Goal: Navigation & Orientation: Find specific page/section

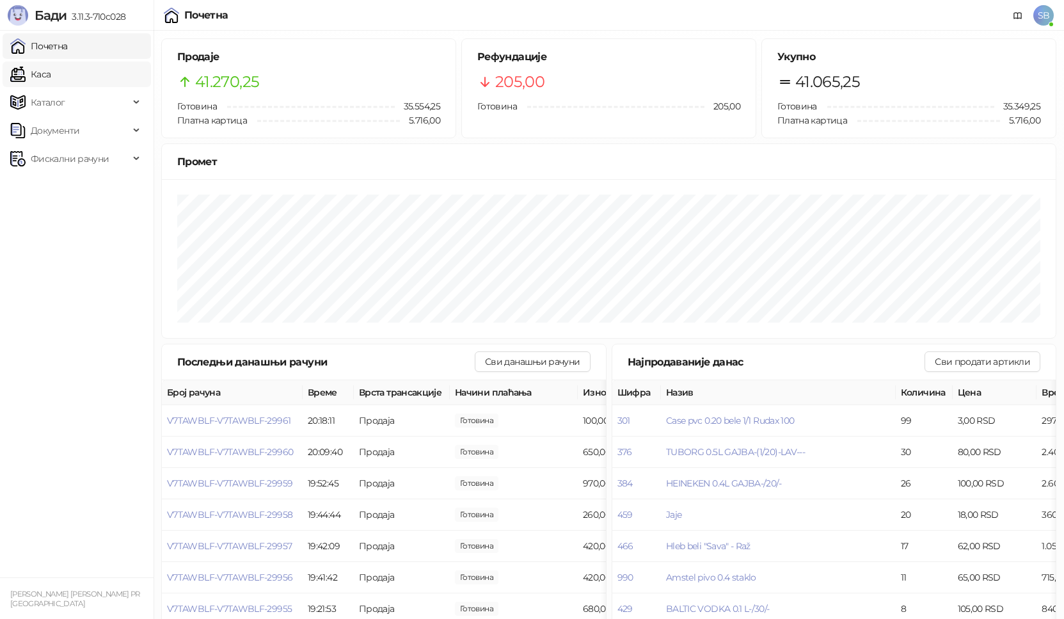
click at [51, 82] on link "Каса" at bounding box center [30, 74] width 40 height 26
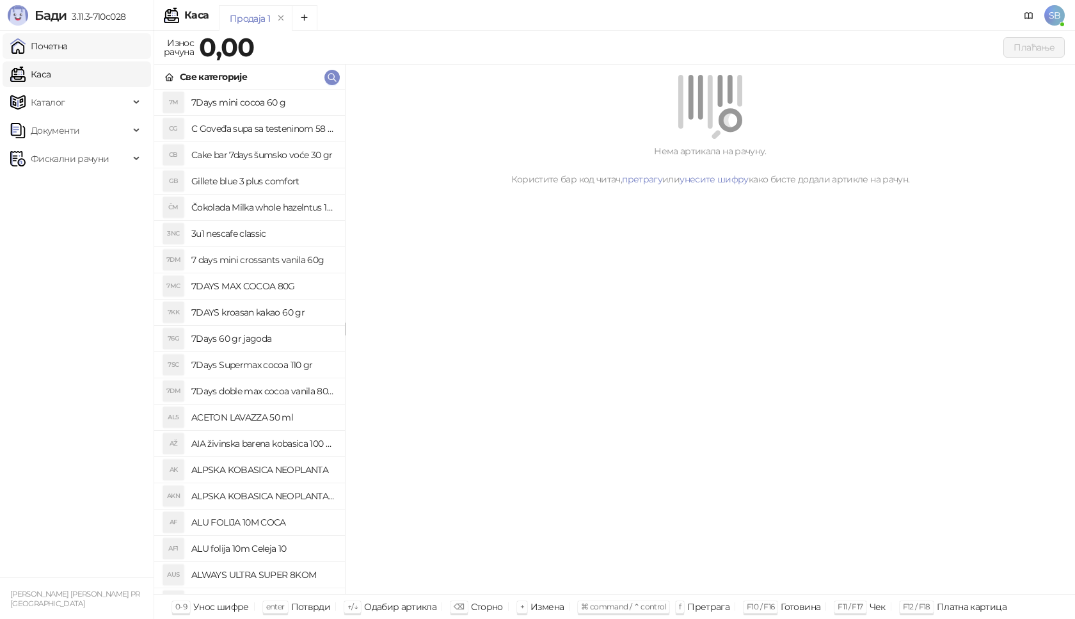
click at [59, 51] on link "Почетна" at bounding box center [39, 46] width 58 height 26
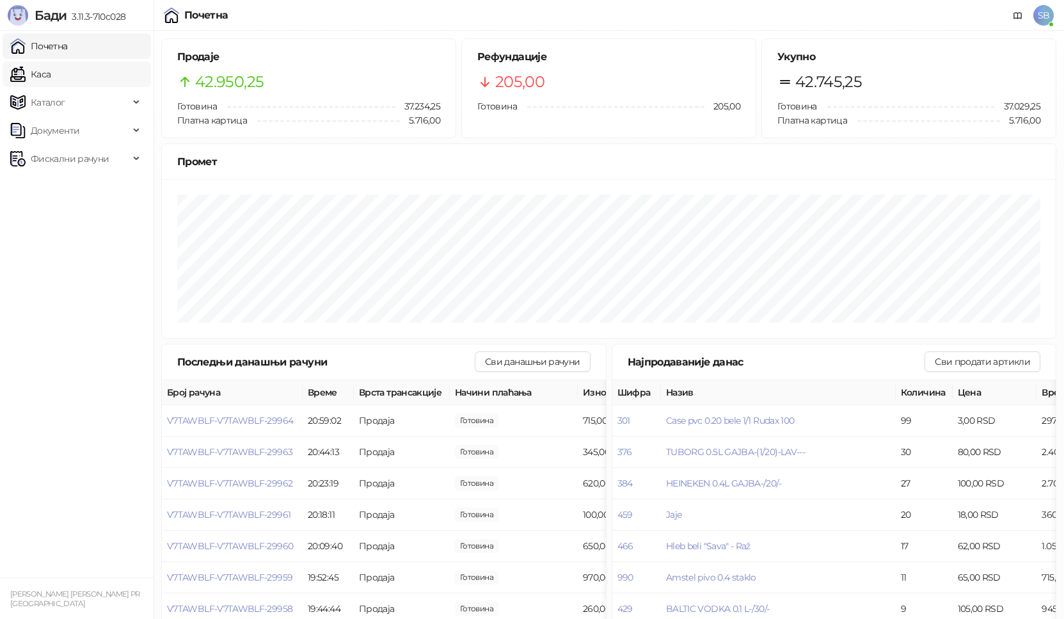
click at [36, 77] on link "Каса" at bounding box center [30, 74] width 40 height 26
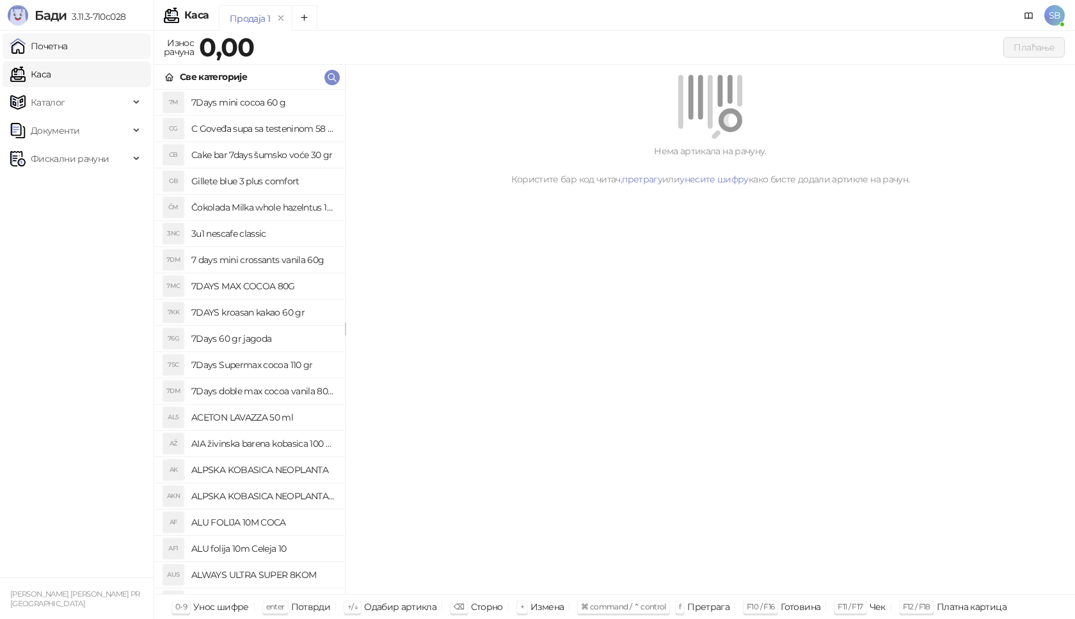
click at [44, 49] on link "Почетна" at bounding box center [39, 46] width 58 height 26
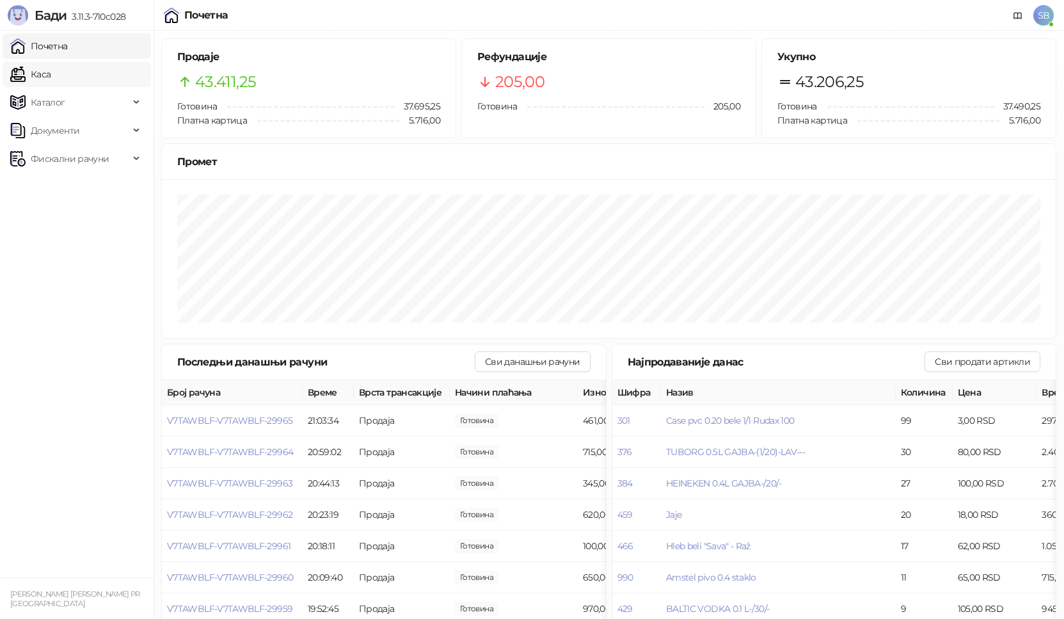
click at [41, 76] on link "Каса" at bounding box center [30, 74] width 40 height 26
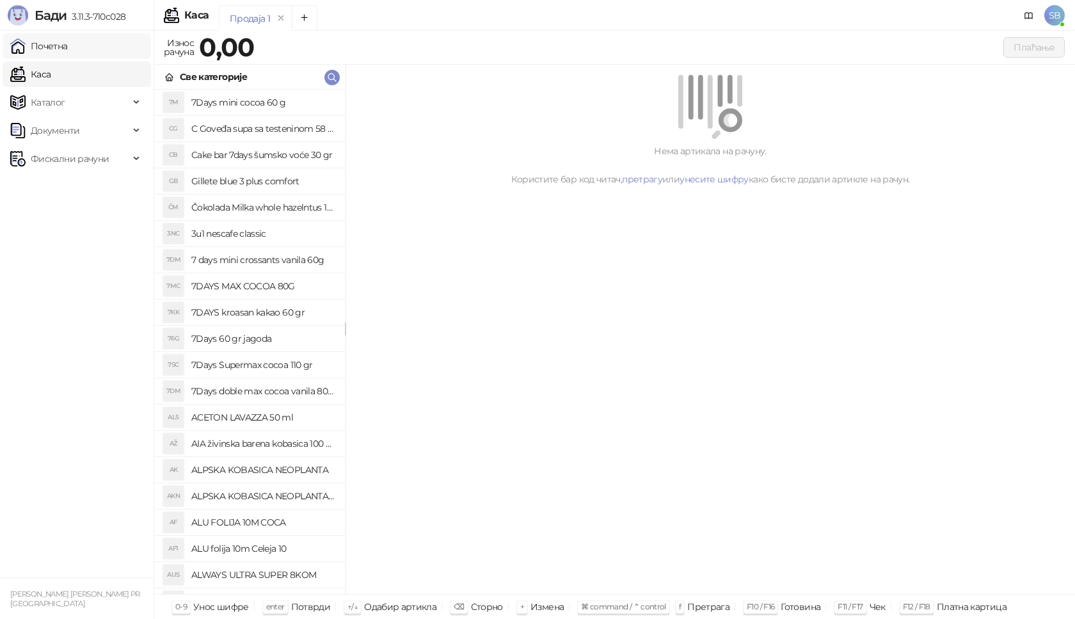
click at [50, 46] on link "Почетна" at bounding box center [39, 46] width 58 height 26
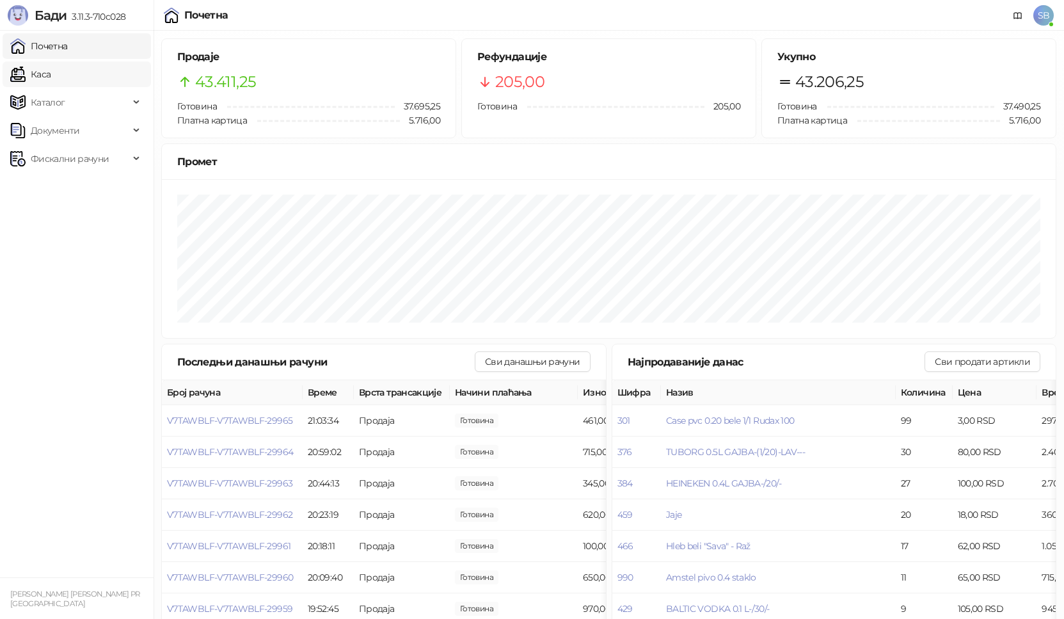
click at [43, 77] on link "Каса" at bounding box center [30, 74] width 40 height 26
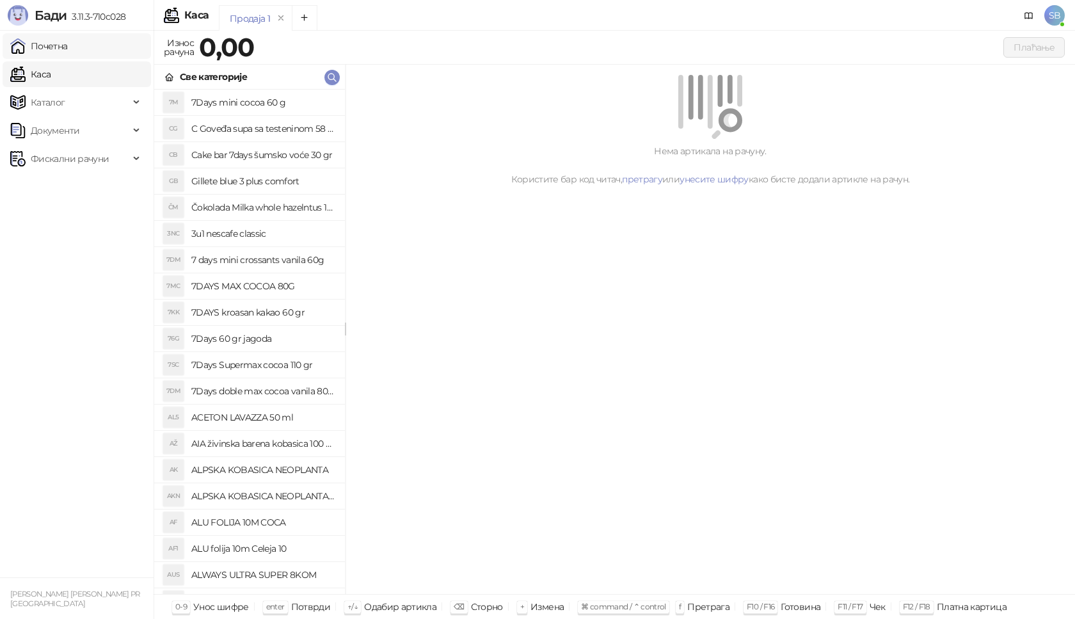
click at [42, 46] on link "Почетна" at bounding box center [39, 46] width 58 height 26
